Goal: Transaction & Acquisition: Purchase product/service

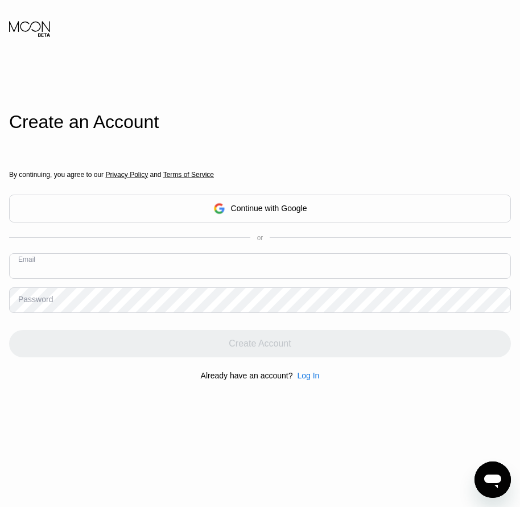
paste input "[EMAIL_ADDRESS][DOMAIN_NAME]"
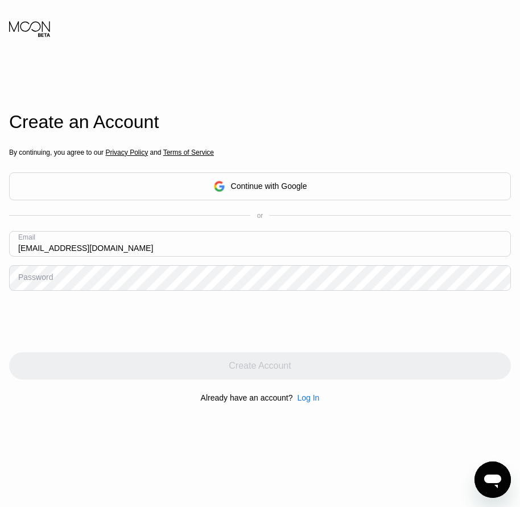
type input "[EMAIL_ADDRESS][DOMAIN_NAME]"
drag, startPoint x: 41, startPoint y: 279, endPoint x: 19, endPoint y: 282, distance: 22.4
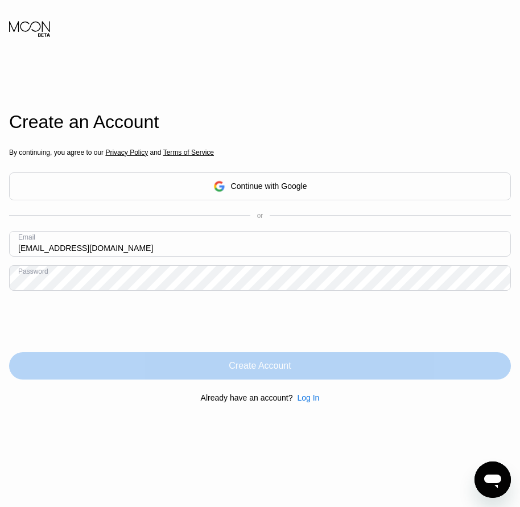
click at [252, 372] on div "Create Account" at bounding box center [260, 365] width 62 height 11
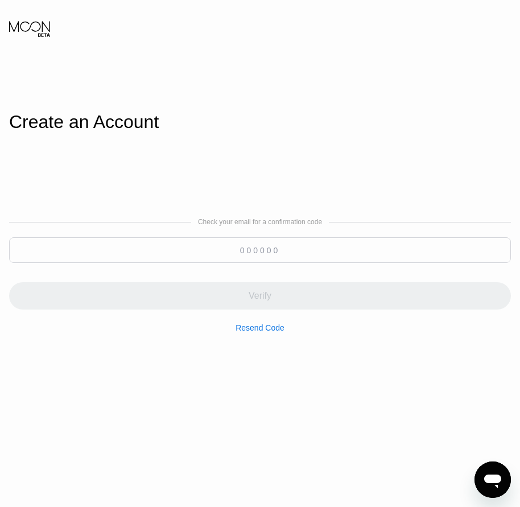
paste input "254242"
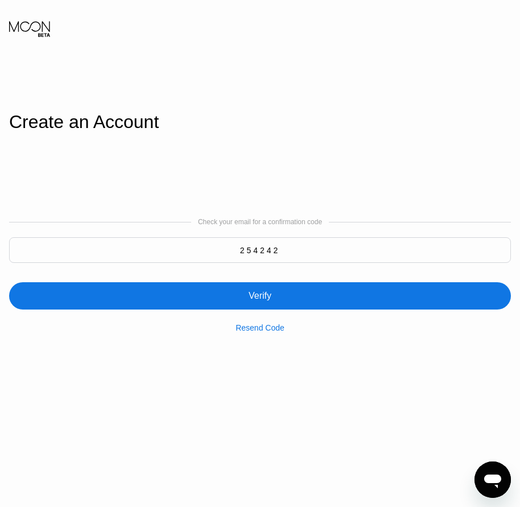
type input "254242"
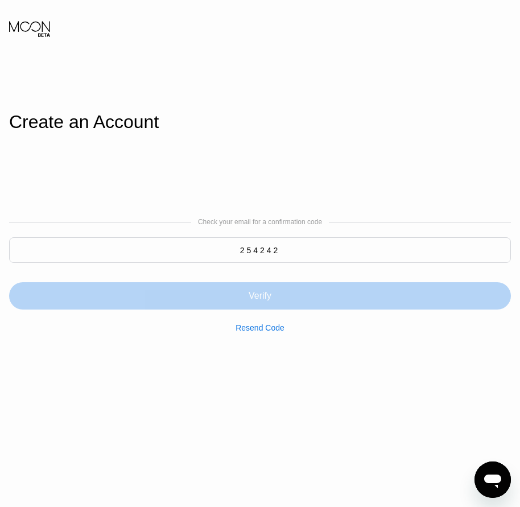
click at [261, 291] on div "Verify" at bounding box center [260, 295] width 23 height 11
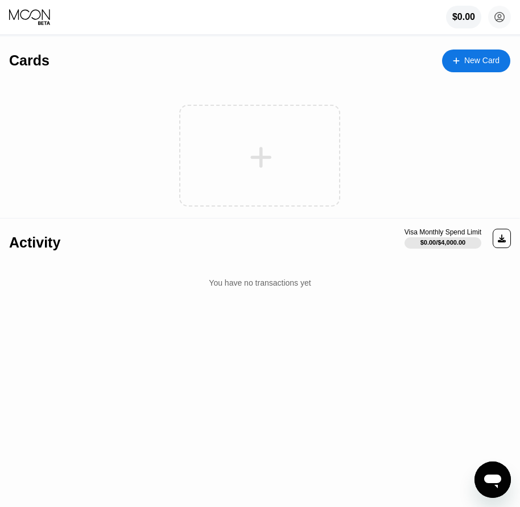
click at [483, 65] on div "New Card" at bounding box center [481, 61] width 35 height 10
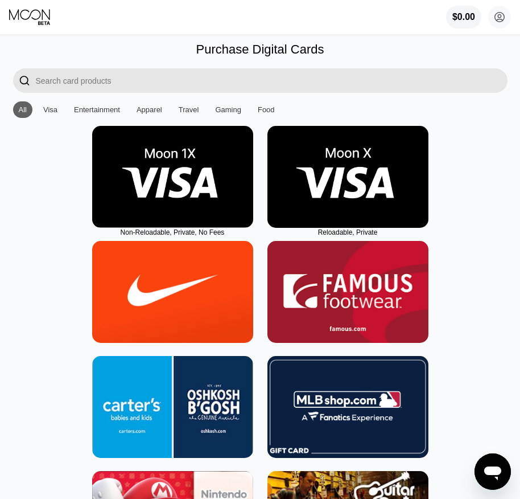
click at [347, 228] on img at bounding box center [347, 177] width 161 height 102
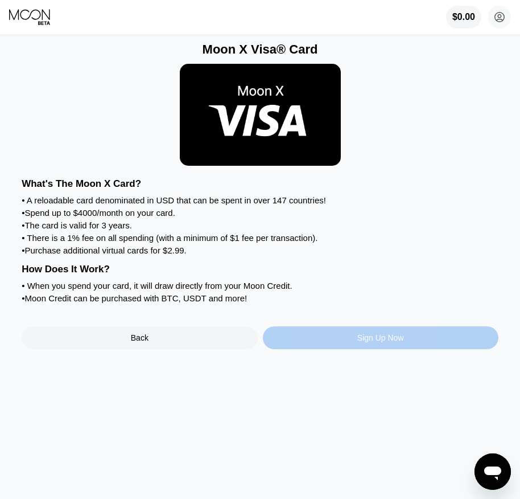
click at [396, 342] on div "Sign Up Now" at bounding box center [380, 337] width 47 height 9
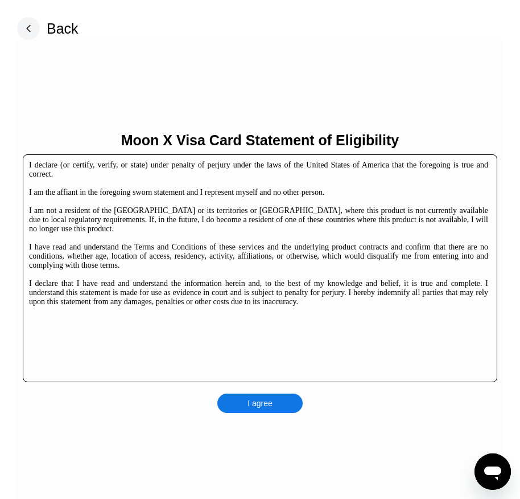
click at [275, 400] on div "I agree" at bounding box center [259, 402] width 85 height 19
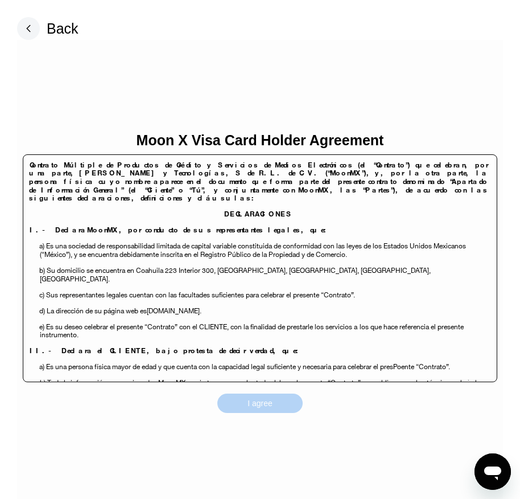
click at [279, 401] on div "I agree" at bounding box center [259, 402] width 85 height 19
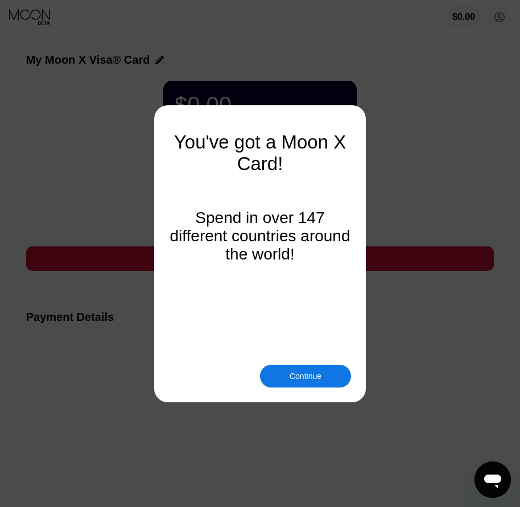
click at [298, 375] on div "Continue" at bounding box center [306, 376] width 32 height 9
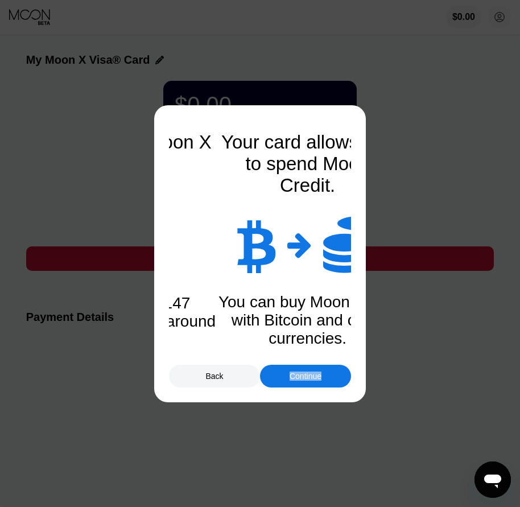
click at [298, 375] on div "Continue" at bounding box center [306, 376] width 32 height 9
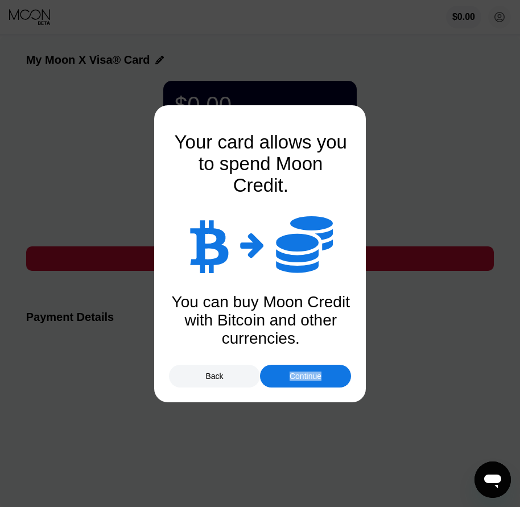
click at [298, 375] on div "Continue" at bounding box center [306, 376] width 32 height 9
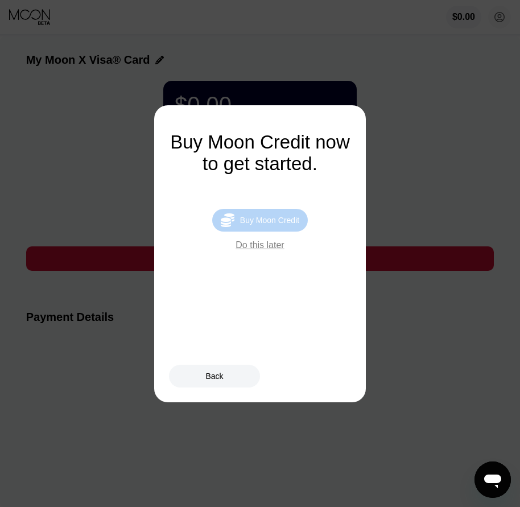
click at [250, 225] on div "Buy Moon Credit" at bounding box center [269, 220] width 59 height 9
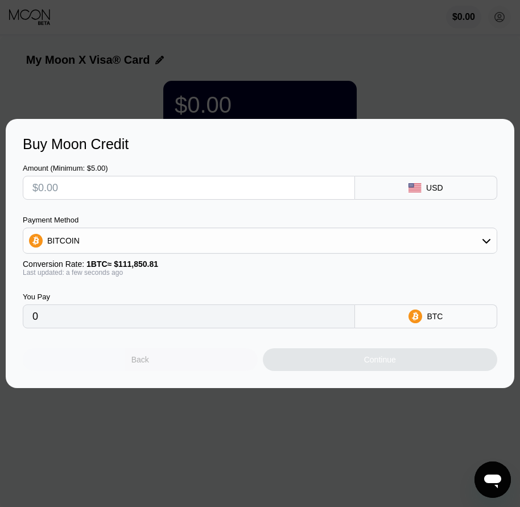
click at [171, 362] on div "Back" at bounding box center [140, 359] width 235 height 23
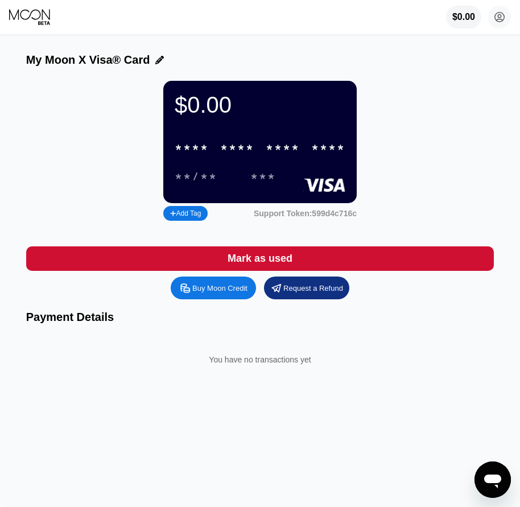
click at [499, 23] on circle at bounding box center [499, 17] width 23 height 23
